Goal: Find specific page/section: Find specific page/section

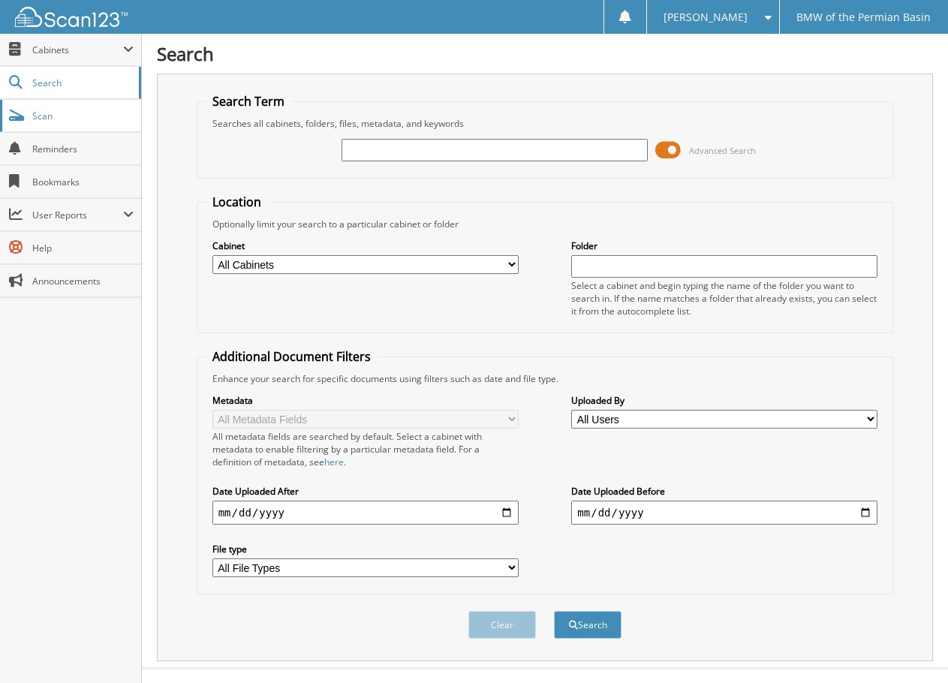
click at [26, 120] on link "Scan" at bounding box center [70, 116] width 141 height 32
type input "[PERSON_NAME]"
click at [554, 611] on button "Search" at bounding box center [588, 625] width 68 height 28
drag, startPoint x: 372, startPoint y: 146, endPoint x: 342, endPoint y: 150, distance: 30.3
click at [342, 150] on input "[PERSON_NAME]" at bounding box center [494, 150] width 306 height 23
